Goal: Task Accomplishment & Management: Manage account settings

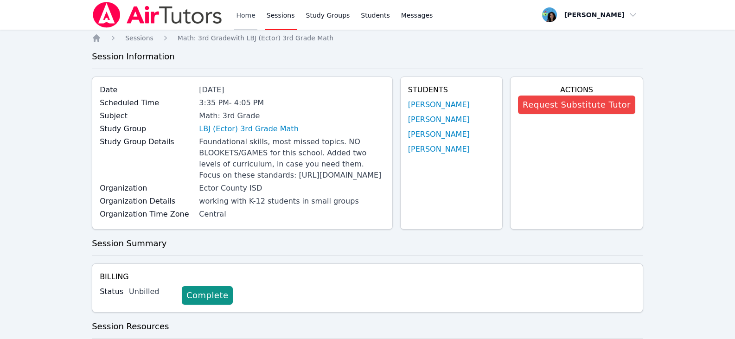
click at [234, 14] on link "Home" at bounding box center [245, 15] width 23 height 30
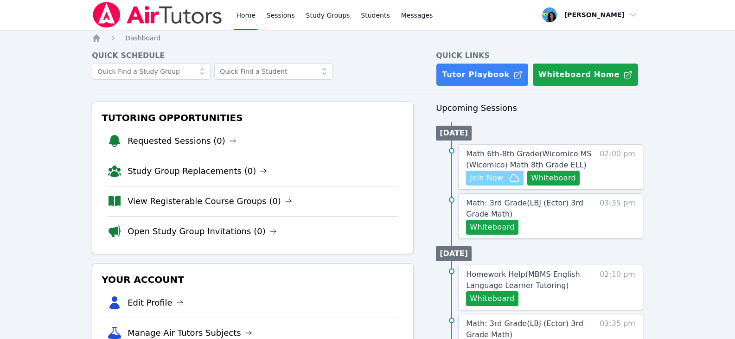
click at [487, 179] on span "Join Now" at bounding box center [485, 177] width 33 height 11
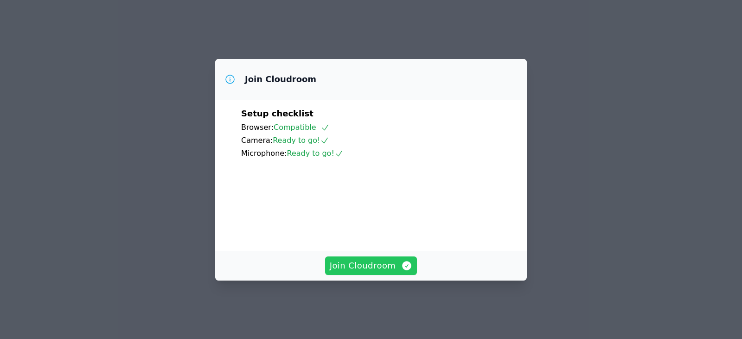
click at [385, 267] on span "Join Cloudroom" at bounding box center [371, 265] width 83 height 13
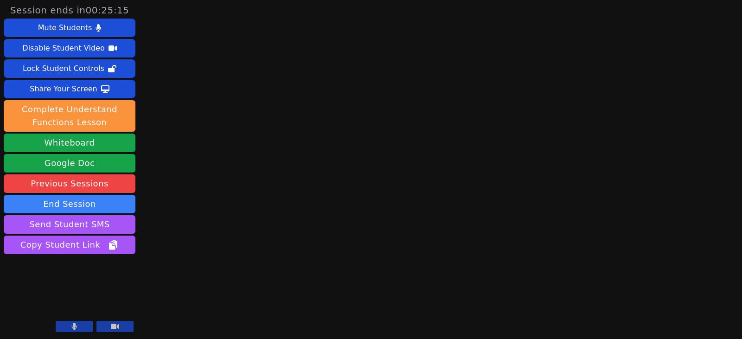
click at [0, 240] on aside "Session ends in 00:25:15 Mute Students Disable Student Video Lock Student Contr…" at bounding box center [69, 169] width 139 height 339
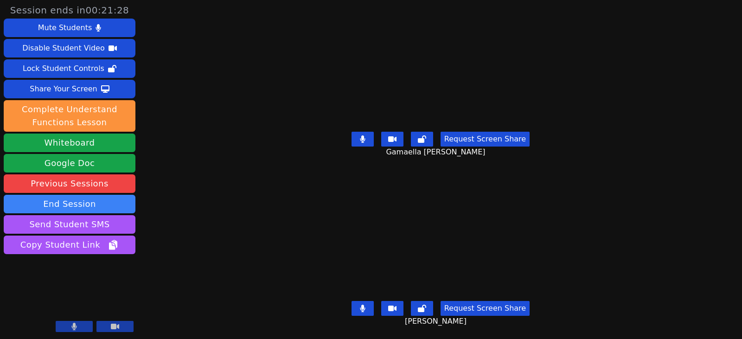
click at [359, 132] on button at bounding box center [362, 139] width 22 height 15
click at [365, 304] on icon at bounding box center [362, 307] width 5 height 7
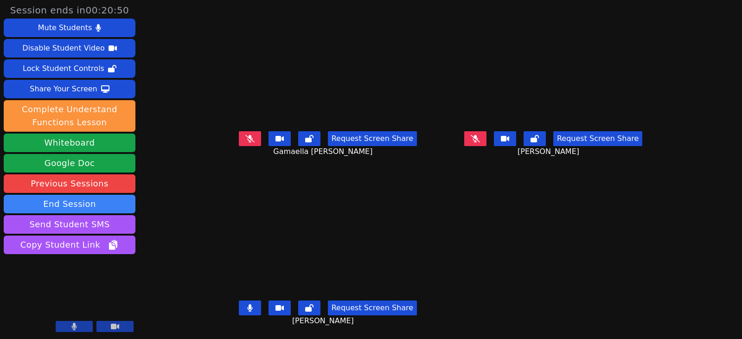
drag, startPoint x: 245, startPoint y: 309, endPoint x: 277, endPoint y: 311, distance: 32.0
click at [245, 309] on button at bounding box center [250, 307] width 22 height 15
click at [486, 138] on button at bounding box center [475, 138] width 22 height 15
click at [477, 138] on icon at bounding box center [474, 138] width 5 height 7
click at [245, 311] on icon at bounding box center [249, 307] width 9 height 7
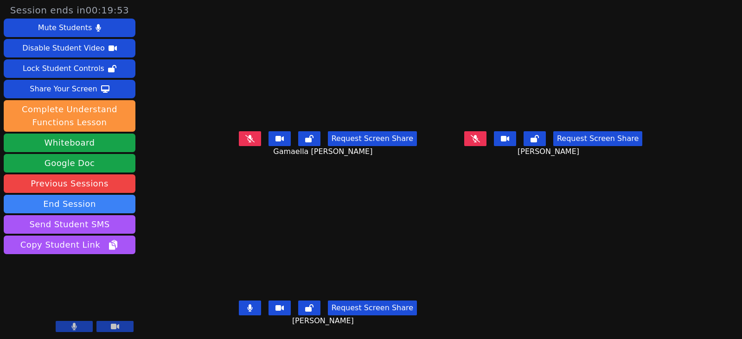
click at [247, 310] on icon at bounding box center [249, 307] width 5 height 7
click at [245, 137] on icon at bounding box center [249, 138] width 9 height 7
click at [247, 135] on icon at bounding box center [249, 138] width 5 height 7
click at [486, 138] on button at bounding box center [475, 138] width 22 height 15
click at [486, 145] on button at bounding box center [475, 138] width 22 height 15
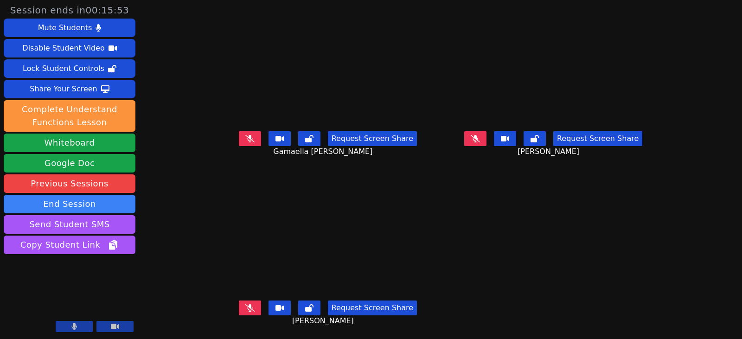
click at [245, 304] on button at bounding box center [250, 307] width 22 height 15
click at [239, 307] on button at bounding box center [250, 307] width 22 height 15
click at [245, 139] on icon at bounding box center [249, 138] width 9 height 7
drag, startPoint x: 246, startPoint y: 305, endPoint x: 282, endPoint y: 317, distance: 38.4
click at [246, 305] on button at bounding box center [250, 307] width 22 height 15
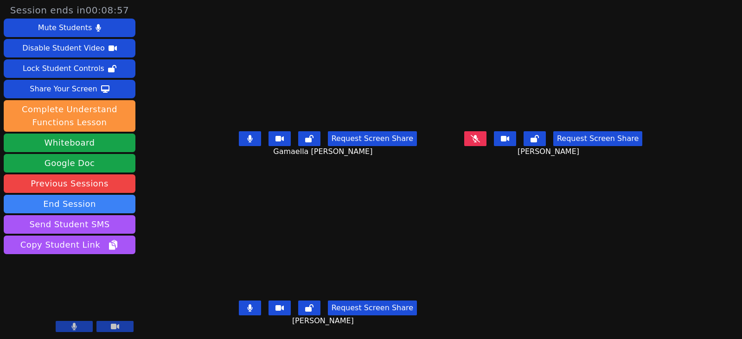
click at [247, 307] on icon at bounding box center [250, 307] width 6 height 7
click at [247, 139] on icon at bounding box center [249, 138] width 5 height 7
drag, startPoint x: 244, startPoint y: 139, endPoint x: 270, endPoint y: 138, distance: 26.0
click at [244, 139] on button at bounding box center [250, 138] width 22 height 15
click at [480, 136] on icon at bounding box center [474, 138] width 9 height 7
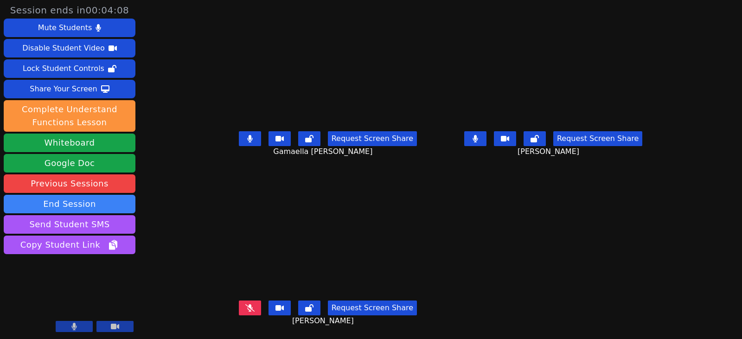
click at [239, 142] on button at bounding box center [250, 138] width 22 height 15
click at [481, 135] on button at bounding box center [475, 138] width 22 height 15
click at [480, 140] on icon at bounding box center [474, 138] width 9 height 7
click at [486, 142] on button at bounding box center [475, 138] width 22 height 15
click at [486, 141] on button at bounding box center [475, 138] width 22 height 15
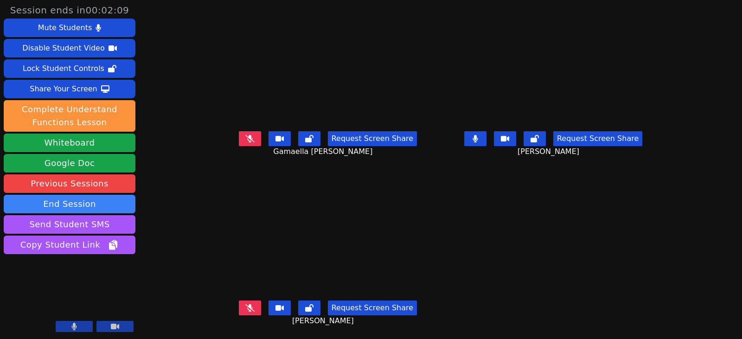
click at [245, 137] on icon at bounding box center [249, 138] width 9 height 7
click at [477, 137] on icon at bounding box center [474, 138] width 5 height 7
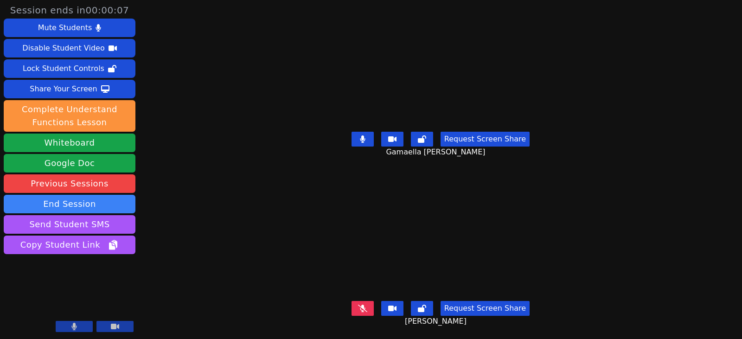
click at [354, 134] on button at bounding box center [362, 139] width 22 height 15
click at [367, 304] on icon at bounding box center [362, 307] width 9 height 7
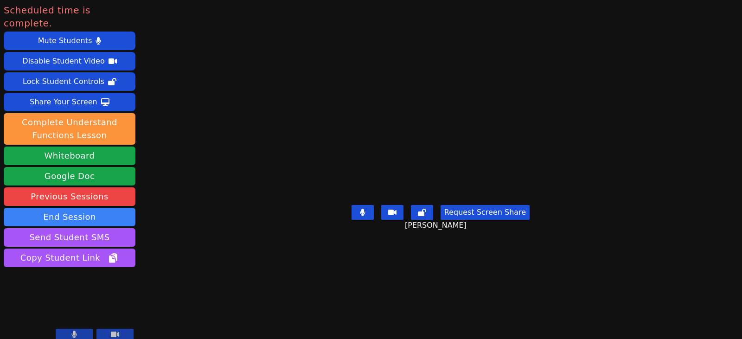
click at [368, 220] on button at bounding box center [362, 212] width 22 height 15
click at [362, 216] on icon at bounding box center [362, 212] width 9 height 7
click at [64, 208] on button "End Session" at bounding box center [70, 217] width 132 height 19
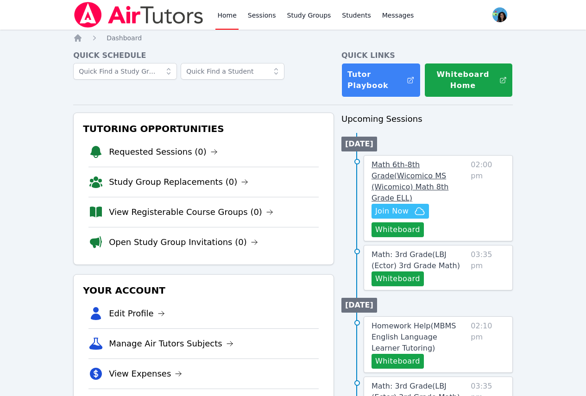
click at [427, 168] on span "Math 6th-8th Grade ( Wicomico MS (Wicomico) Math 8th Grade ELL )" at bounding box center [410, 181] width 77 height 42
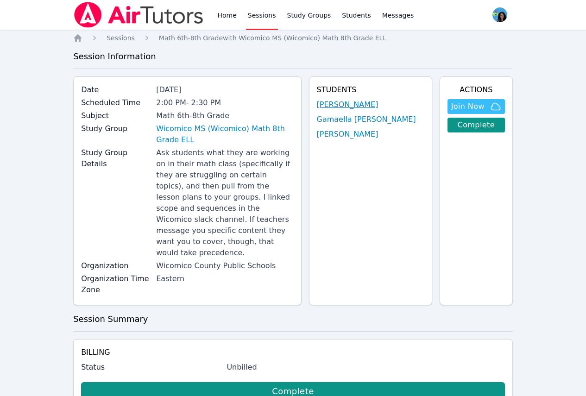
click at [361, 108] on link "Abigaelle Poustin" at bounding box center [348, 104] width 62 height 11
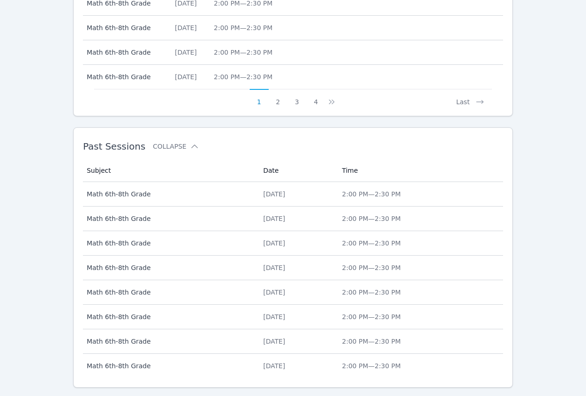
scroll to position [545, 0]
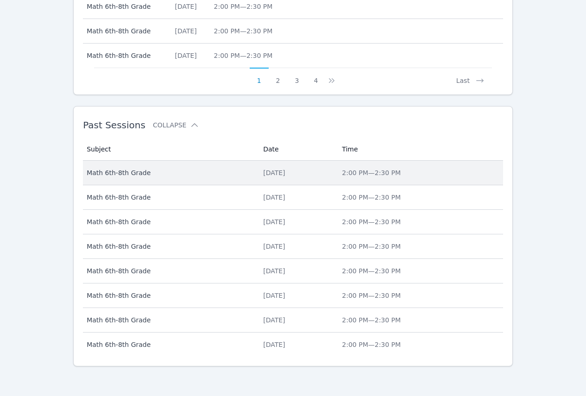
click at [258, 178] on td "Date Wed Oct 1, 2025" at bounding box center [297, 173] width 79 height 25
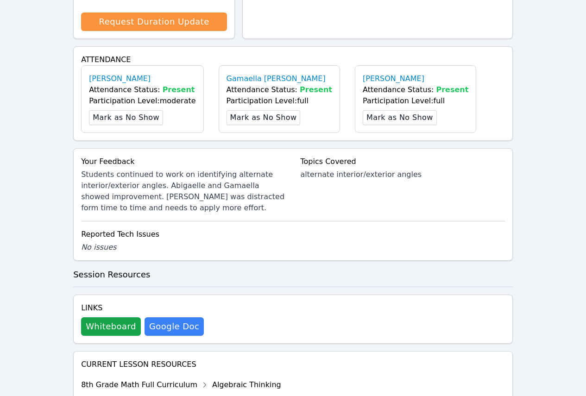
scroll to position [478, 0]
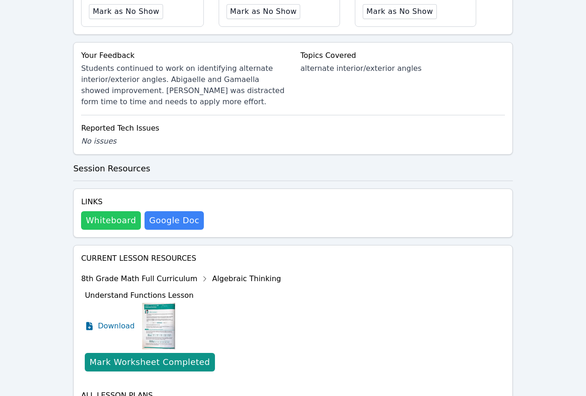
click at [119, 211] on button "Whiteboard" at bounding box center [111, 220] width 60 height 19
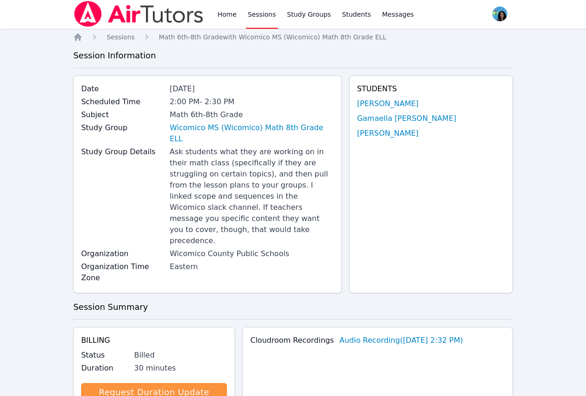
scroll to position [0, 0]
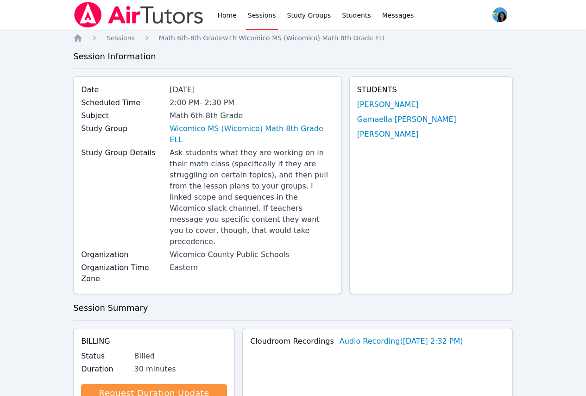
drag, startPoint x: 232, startPoint y: 17, endPoint x: 242, endPoint y: 21, distance: 11.4
click at [232, 17] on link "Home" at bounding box center [226, 15] width 23 height 30
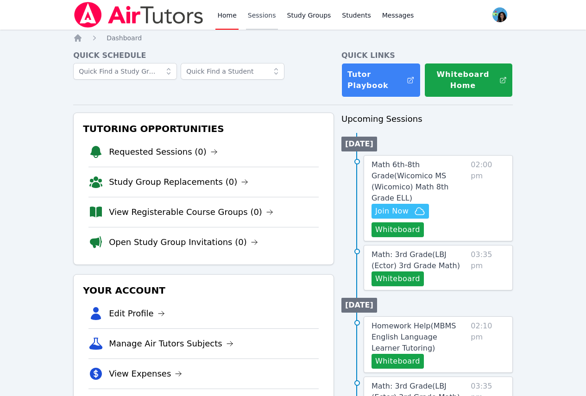
click at [258, 18] on link "Sessions" at bounding box center [262, 15] width 32 height 30
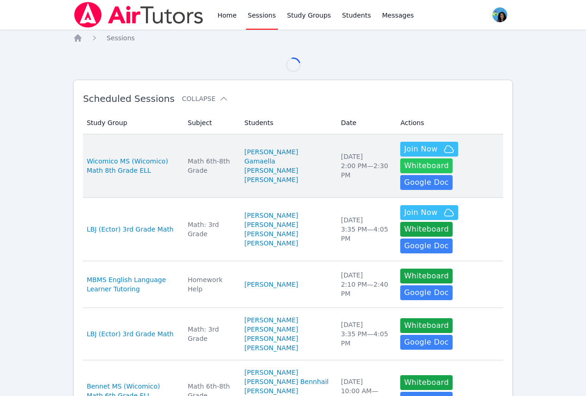
click at [453, 158] on button "Whiteboard" at bounding box center [426, 165] width 52 height 15
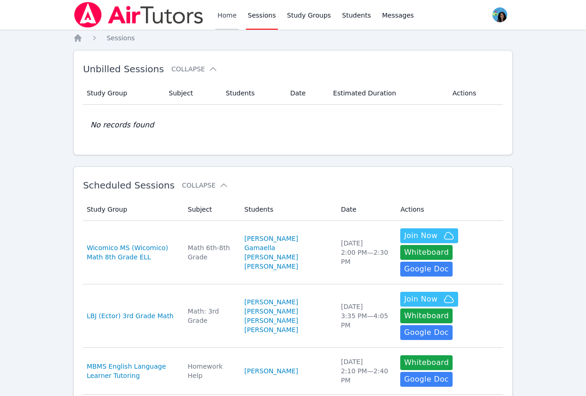
click at [224, 17] on link "Home" at bounding box center [226, 15] width 23 height 30
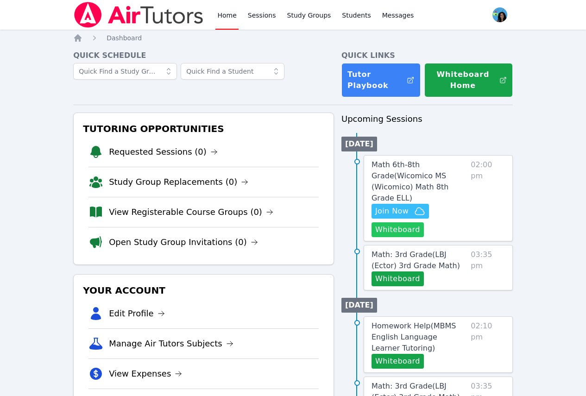
click at [416, 222] on button "Whiteboard" at bounding box center [398, 229] width 52 height 15
click at [229, 23] on link "Home" at bounding box center [226, 15] width 23 height 30
click at [266, 211] on icon at bounding box center [269, 212] width 7 height 7
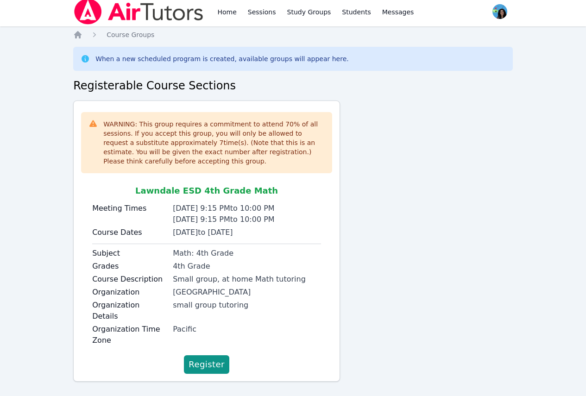
scroll to position [4, 0]
click at [199, 358] on span "Register" at bounding box center [207, 364] width 36 height 13
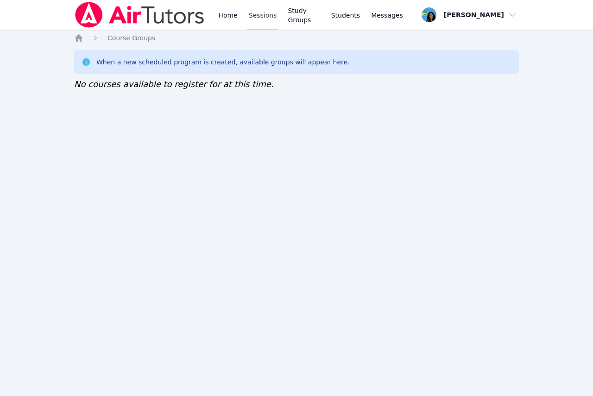
click at [253, 18] on link "Sessions" at bounding box center [263, 15] width 32 height 30
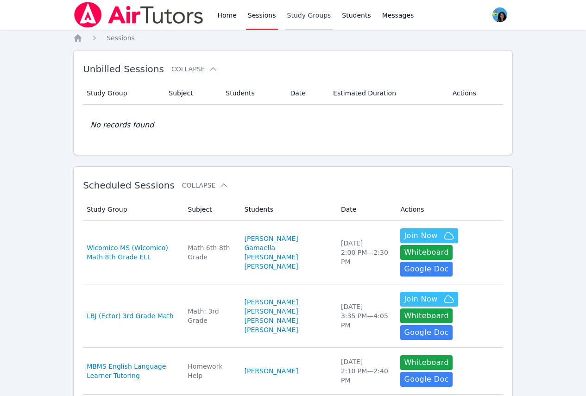
click at [298, 16] on link "Study Groups" at bounding box center [309, 15] width 48 height 30
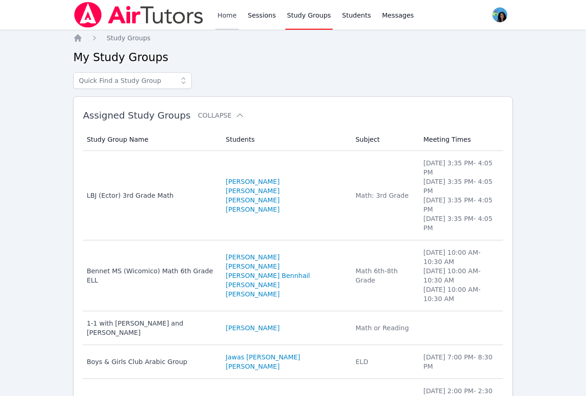
click at [228, 14] on link "Home" at bounding box center [226, 15] width 23 height 30
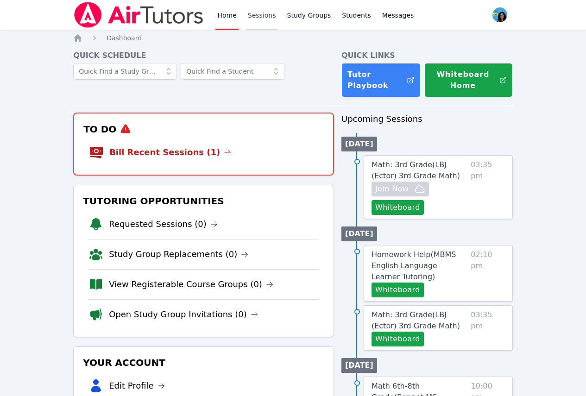
click at [257, 17] on link "Sessions" at bounding box center [262, 15] width 32 height 30
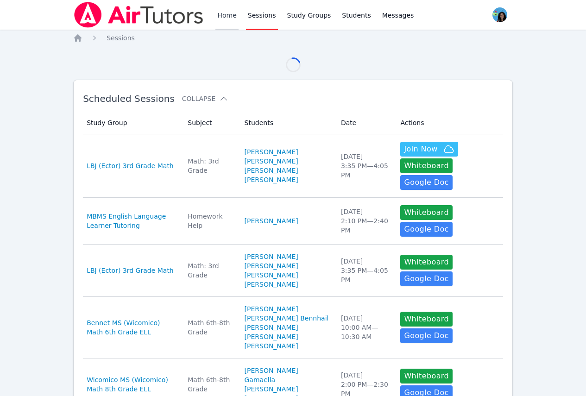
click at [232, 17] on link "Home" at bounding box center [226, 15] width 23 height 30
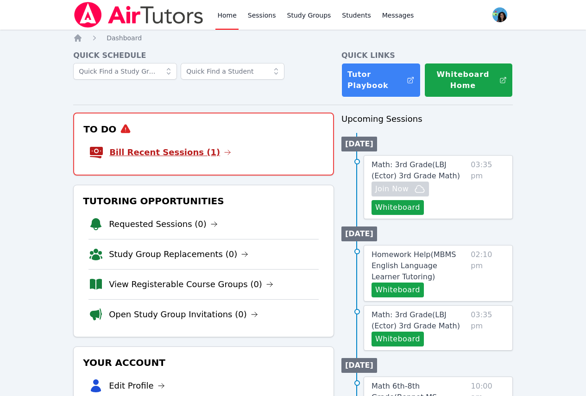
click at [224, 153] on icon at bounding box center [227, 152] width 7 height 7
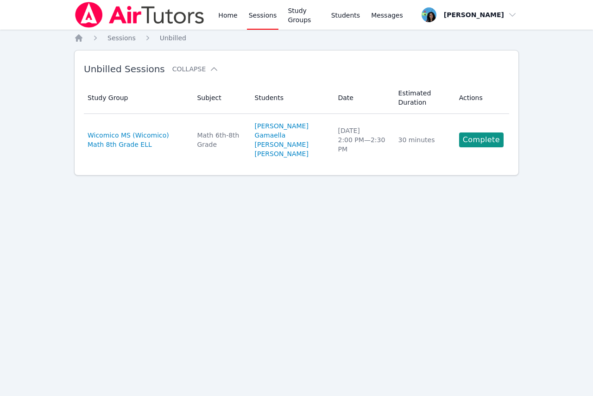
click at [493, 145] on link "Complete" at bounding box center [481, 140] width 44 height 15
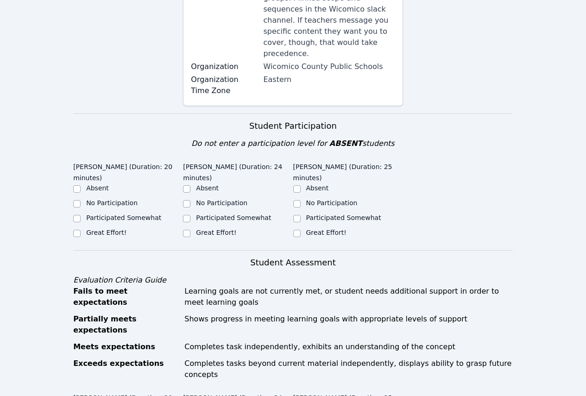
scroll to position [232, 0]
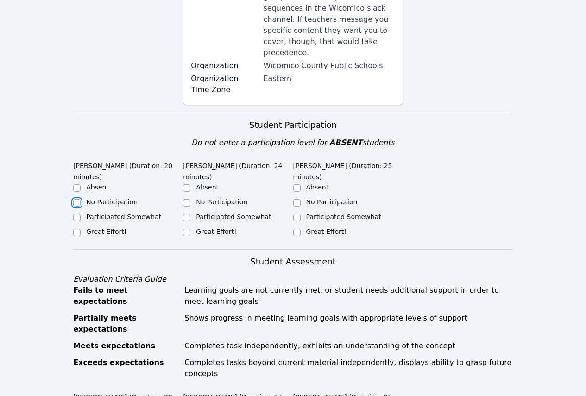
click at [77, 199] on input "No Participation" at bounding box center [76, 202] width 7 height 7
checkbox input "true"
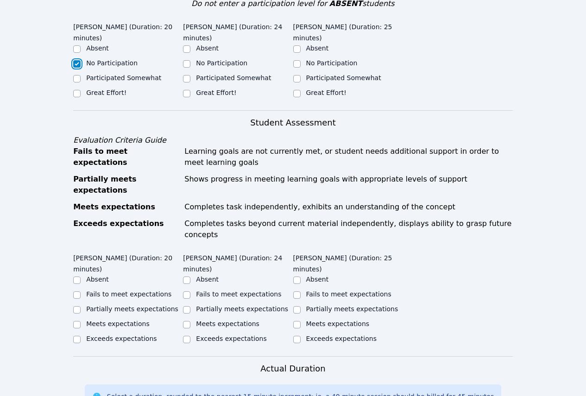
scroll to position [417, 0]
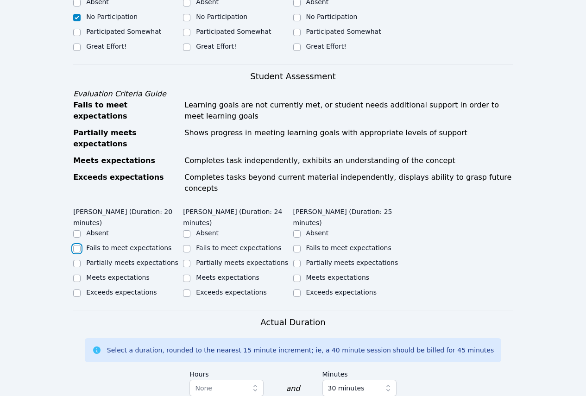
click at [77, 245] on input "Fails to meet expectations" at bounding box center [76, 248] width 7 height 7
checkbox input "true"
click at [236, 259] on label "Partially meets expectations" at bounding box center [242, 262] width 92 height 7
click at [190, 260] on input "Partially meets expectations" at bounding box center [186, 263] width 7 height 7
checkbox input "true"
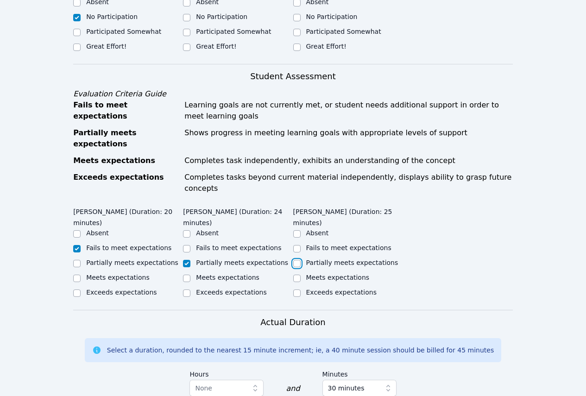
click at [299, 260] on input "Partially meets expectations" at bounding box center [296, 263] width 7 height 7
checkbox input "true"
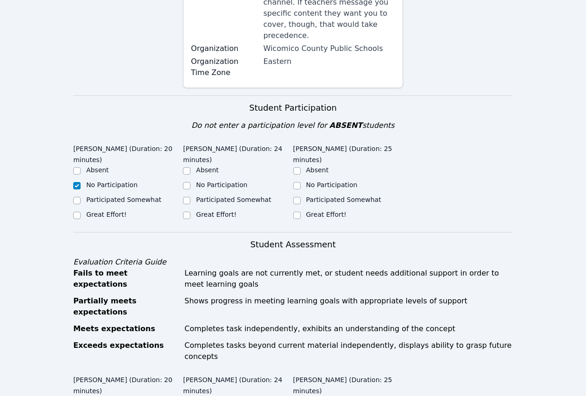
scroll to position [232, 0]
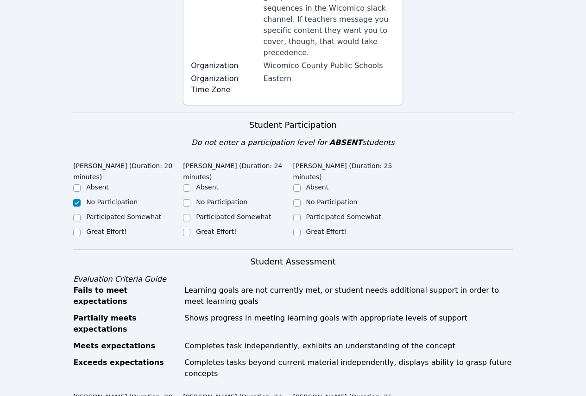
click at [208, 228] on label "Great Effort!" at bounding box center [216, 231] width 40 height 7
click at [190, 229] on input "Great Effort!" at bounding box center [186, 232] width 7 height 7
checkbox input "true"
click at [314, 228] on label "Great Effort!" at bounding box center [326, 231] width 40 height 7
click at [301, 229] on input "Great Effort!" at bounding box center [296, 232] width 7 height 7
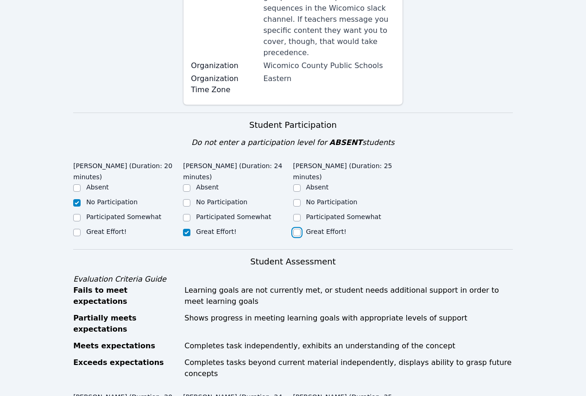
checkbox input "true"
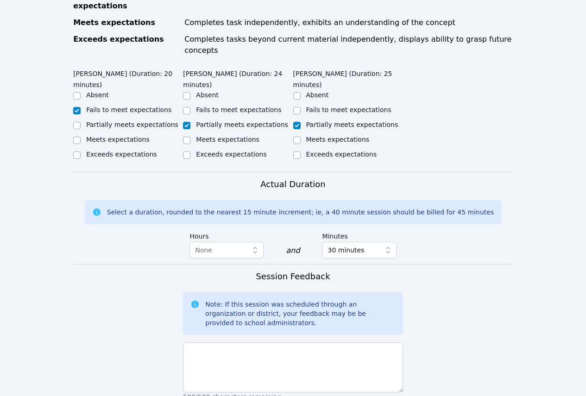
scroll to position [556, 0]
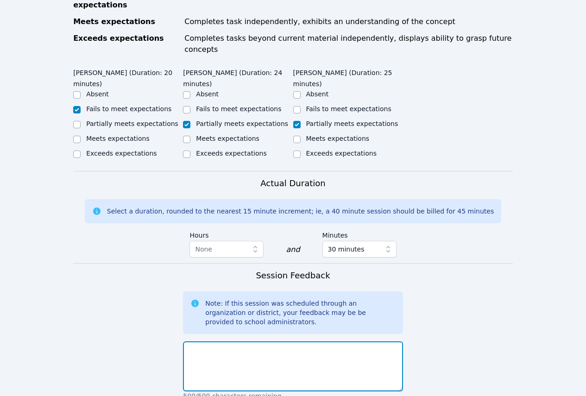
click at [298, 342] on textarea at bounding box center [293, 367] width 220 height 50
type textarea "J"
click at [353, 342] on textarea "Students worked on transversals corresponding and consecutive interiro angles" at bounding box center [293, 367] width 220 height 50
click at [277, 342] on textarea "Students worked on transversals corresponding and consecutive interior angles" at bounding box center [293, 367] width 220 height 50
click at [294, 342] on textarea "Students worked on transversals corresponding and consecutive interior angles." at bounding box center [293, 367] width 220 height 50
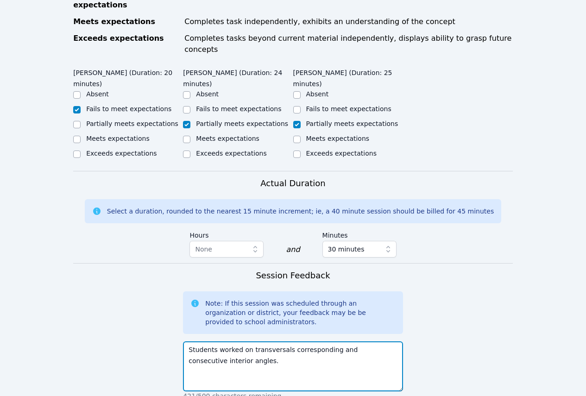
click at [208, 342] on textarea "Students worked on transversals corresponding and consecutive interior angles." at bounding box center [293, 367] width 220 height 50
click at [254, 342] on textarea "Students worked on transversals corresponding and consecutive interior angles." at bounding box center [293, 367] width 220 height 50
click at [270, 342] on textarea "Students worked on transversals corresponding and consecutive interior angles." at bounding box center [293, 367] width 220 height 50
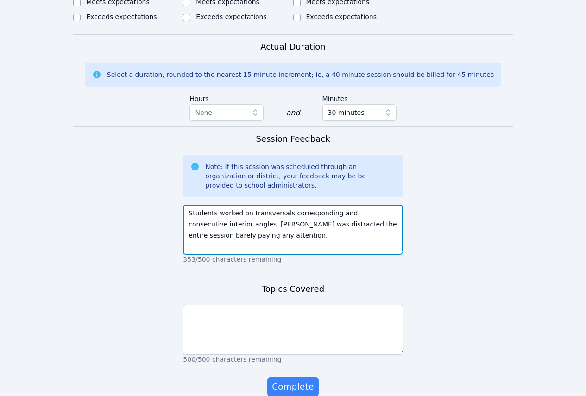
type textarea "Students worked on transversals corresponding and consecutive interior angles. …"
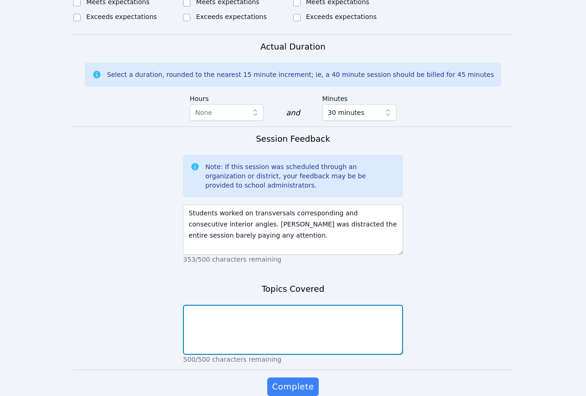
click at [299, 305] on textarea at bounding box center [293, 330] width 220 height 50
click at [332, 305] on textarea at bounding box center [293, 330] width 220 height 50
paste textarea "Corresponding angles"
click at [280, 305] on textarea "Corresponding angles" at bounding box center [293, 330] width 220 height 50
paste textarea "Consecutive interior angles"
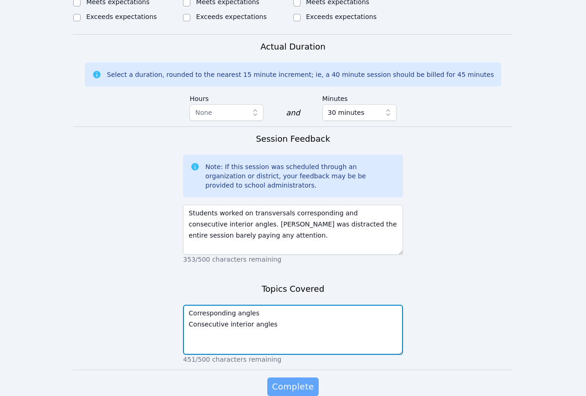
type textarea "Corresponding angles Consecutive interior angles"
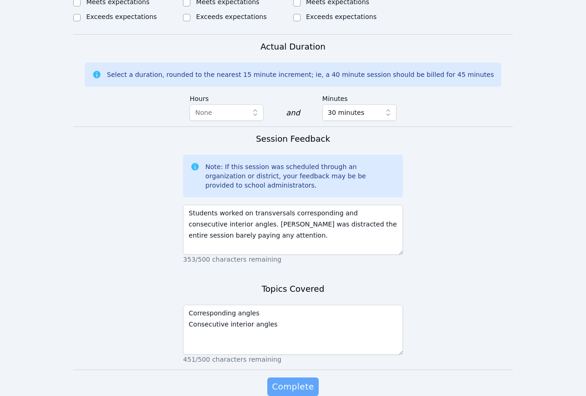
click at [284, 380] on span "Complete" at bounding box center [293, 386] width 42 height 13
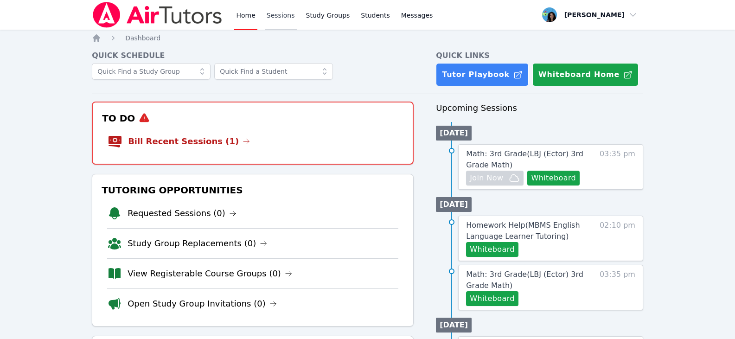
click at [267, 17] on link "Sessions" at bounding box center [281, 15] width 32 height 30
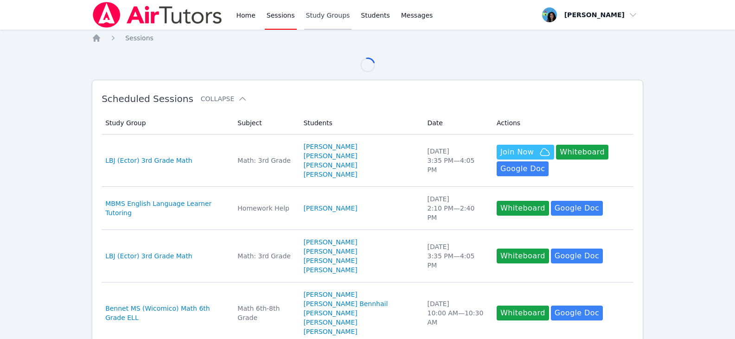
click at [325, 19] on link "Study Groups" at bounding box center [328, 15] width 48 height 30
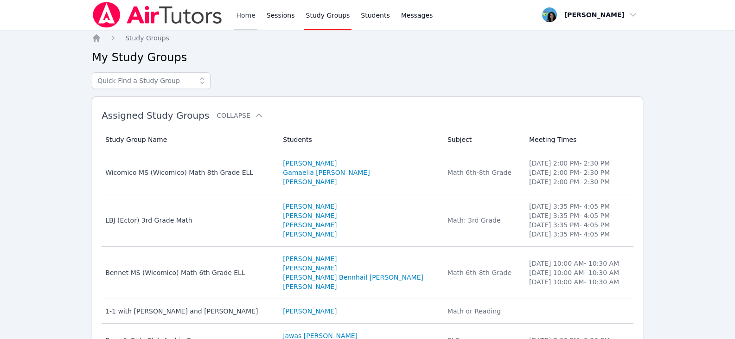
click at [250, 10] on link "Home" at bounding box center [245, 15] width 23 height 30
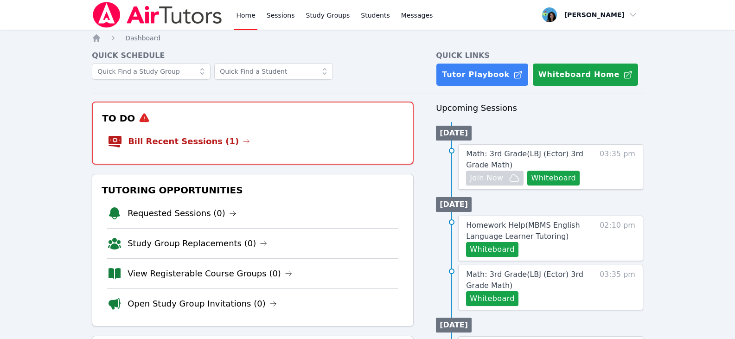
drag, startPoint x: 57, startPoint y: 110, endPoint x: 69, endPoint y: 110, distance: 11.6
click at [214, 249] on link "Study Group Replacements (0)" at bounding box center [196, 243] width 139 height 13
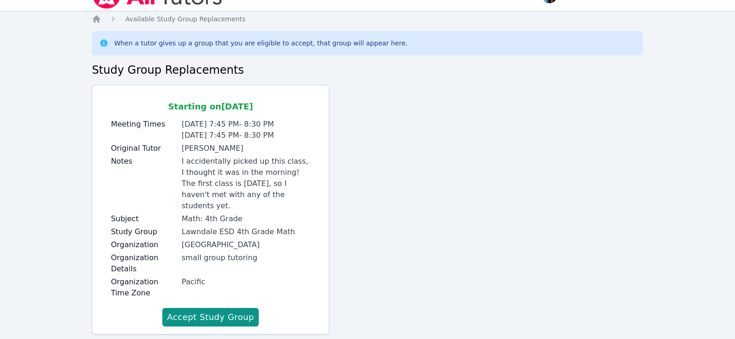
scroll to position [29, 0]
